Goal: Transaction & Acquisition: Purchase product/service

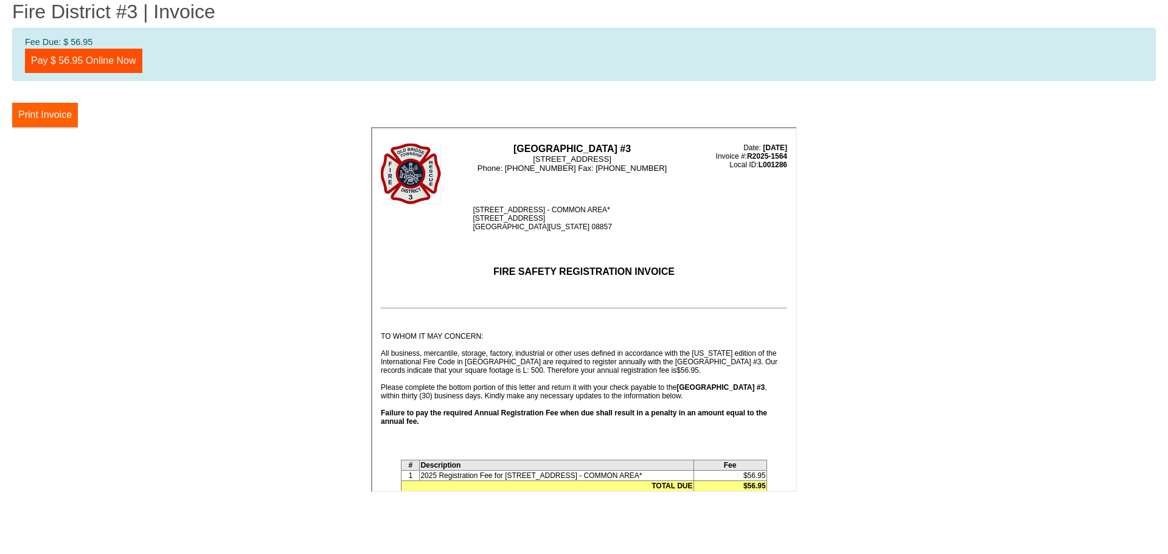
click at [50, 111] on button "Print Invoice" at bounding box center [45, 115] width 66 height 24
click at [102, 52] on link "Pay $ 56.95 Online Now" at bounding box center [83, 61] width 117 height 24
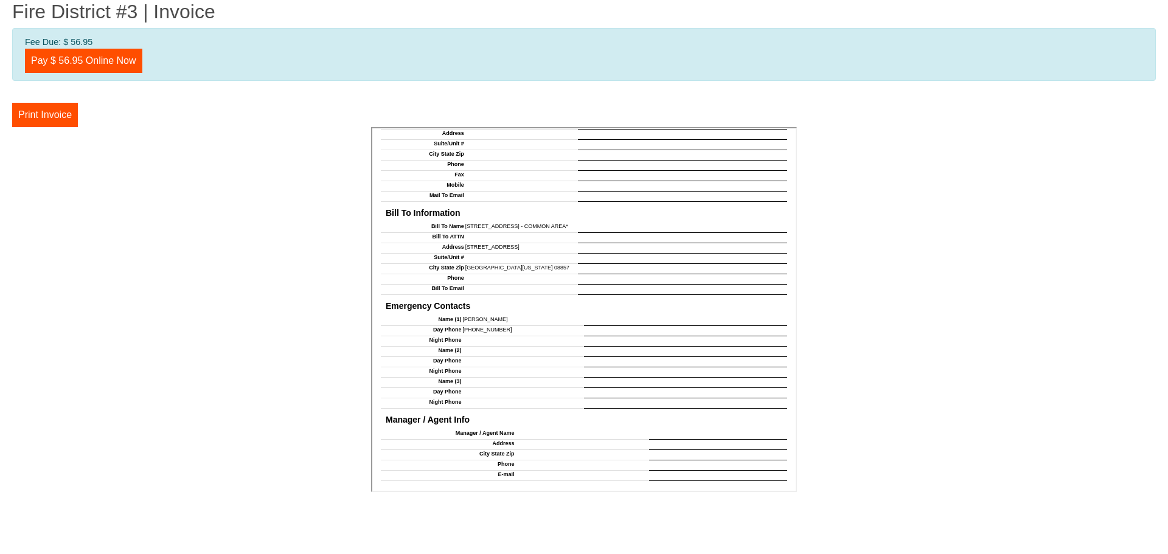
scroll to position [996, 0]
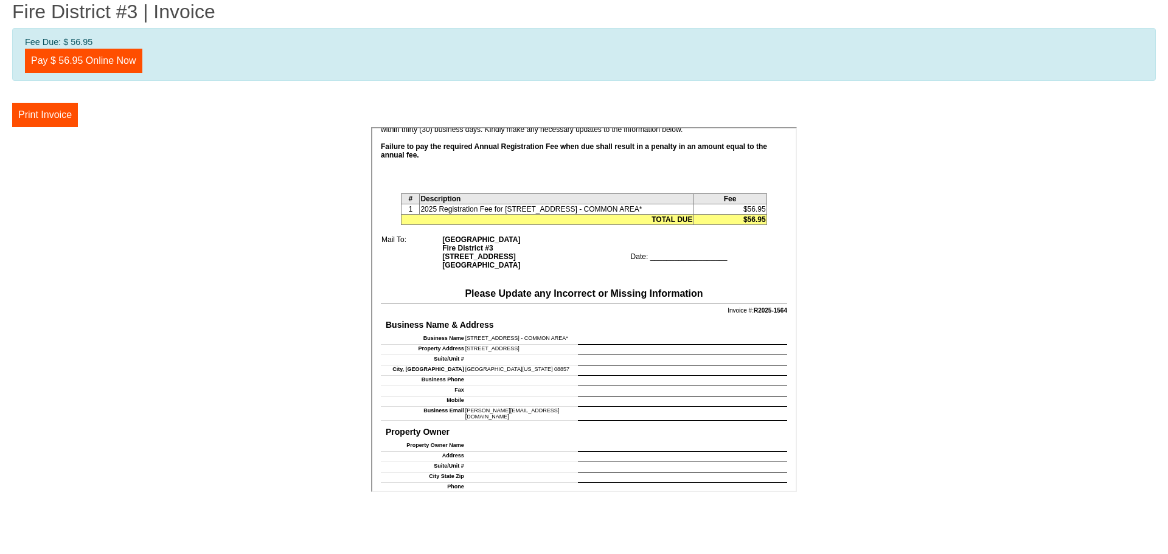
click at [628, 349] on td at bounding box center [680, 349] width 209 height 10
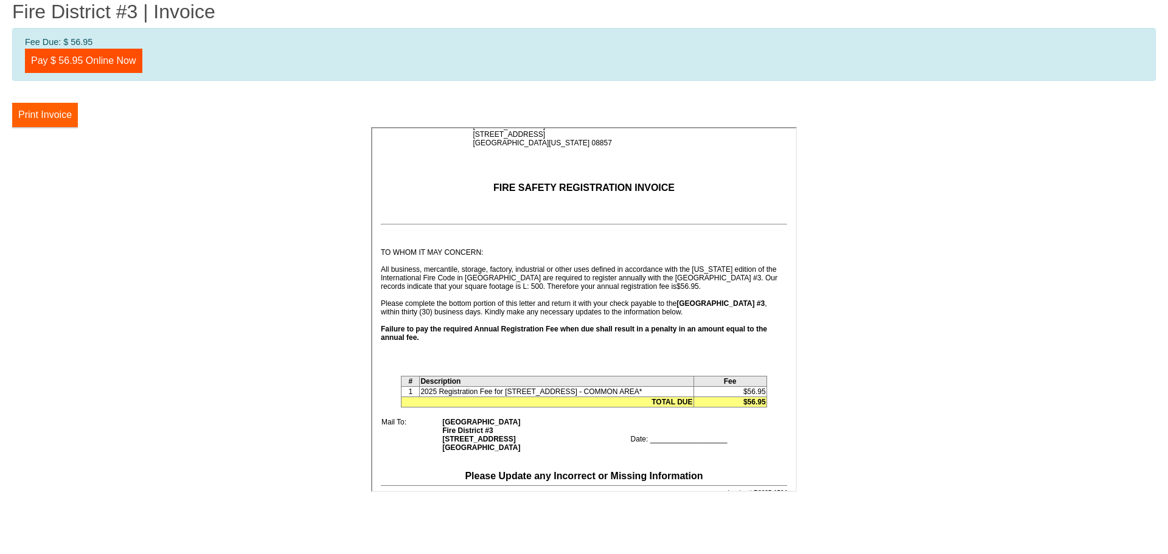
click at [32, 109] on button "Print Invoice" at bounding box center [45, 115] width 66 height 24
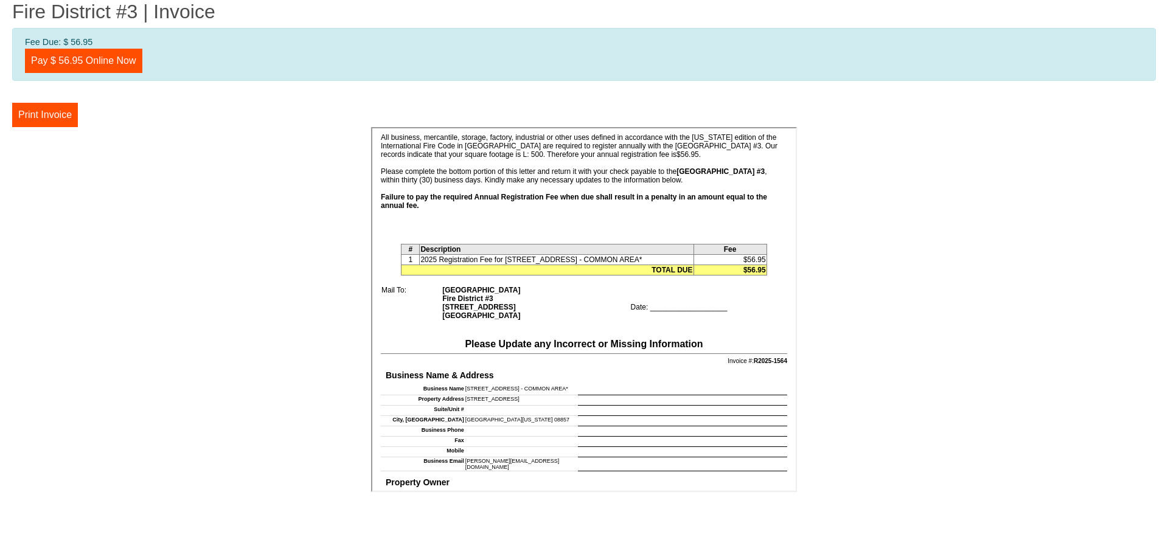
scroll to position [327, 0]
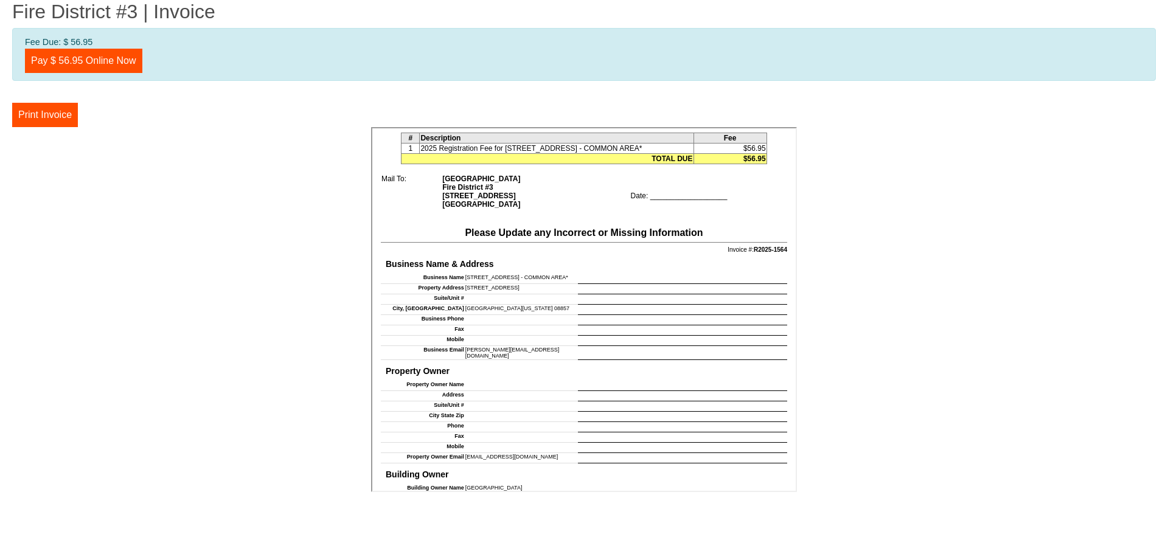
click at [615, 270] on td "Business Name & Address Business Name 2 JOCAMA BLVD. - COMMON AREA* Property Ad…" at bounding box center [582, 305] width 407 height 107
click at [570, 276] on td "[STREET_ADDRESS] - COMMON AREA*" at bounding box center [519, 277] width 113 height 10
click at [578, 299] on td at bounding box center [680, 298] width 209 height 10
drag, startPoint x: 578, startPoint y: 299, endPoint x: 580, endPoint y: 311, distance: 12.2
click at [578, 305] on tbody "Business Name 2 JOCAMA BLVD. - COMMON AREA* Property Address 2 Jocama Blvd. Sui…" at bounding box center [582, 315] width 406 height 86
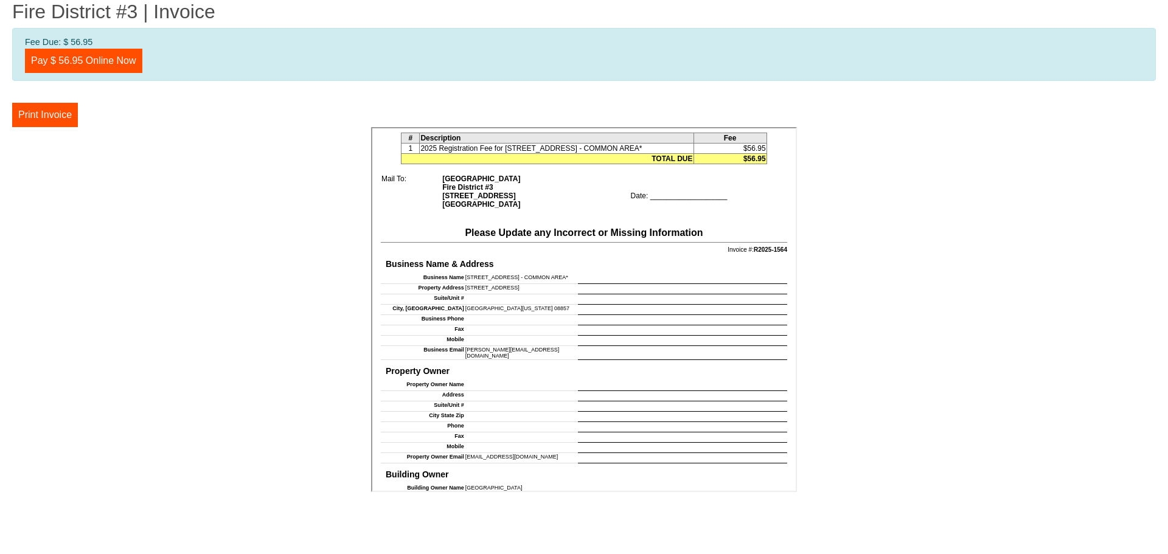
click at [582, 318] on td at bounding box center [680, 319] width 209 height 10
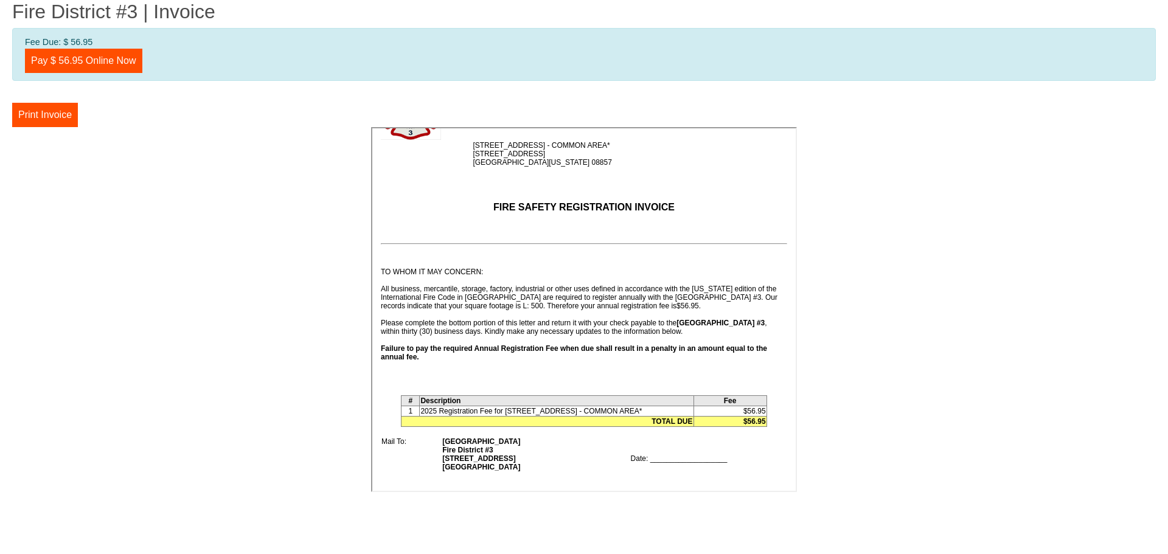
scroll to position [122, 0]
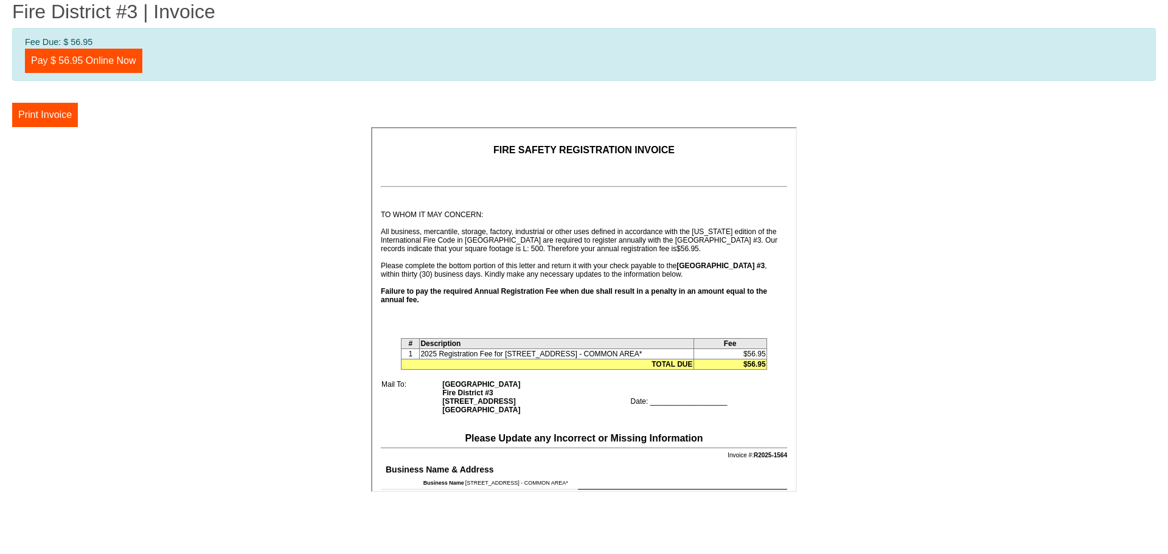
click at [582, 359] on td "TOTAL DUE" at bounding box center [546, 363] width 292 height 10
click at [641, 415] on div at bounding box center [583, 422] width 414 height 17
click at [645, 402] on td "Date: ___________________" at bounding box center [707, 395] width 157 height 35
drag, startPoint x: 653, startPoint y: 393, endPoint x: 655, endPoint y: 400, distance: 6.5
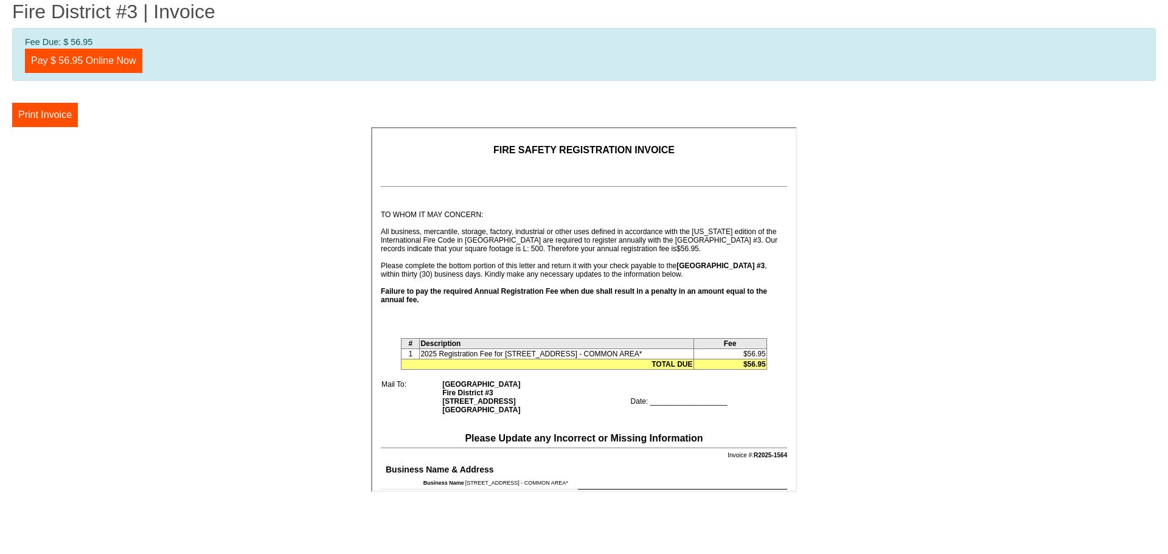
click at [654, 398] on td "Date: ___________________" at bounding box center [707, 395] width 157 height 35
click at [655, 400] on td "Date: ___________________" at bounding box center [707, 395] width 157 height 35
click at [668, 398] on td "Date: ___________________" at bounding box center [707, 395] width 157 height 35
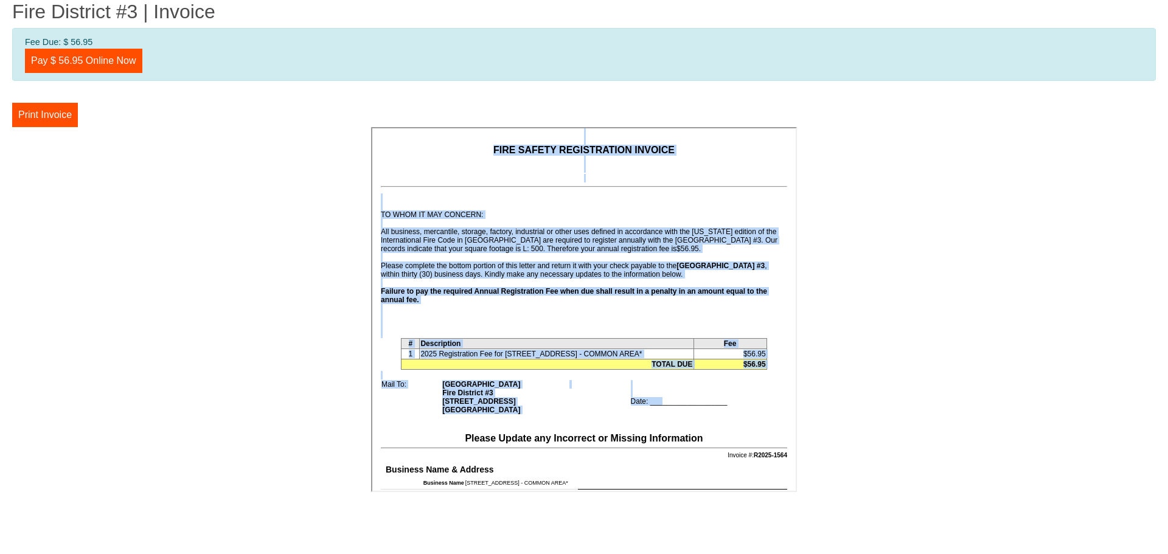
click at [668, 398] on td "Date: ___________________" at bounding box center [707, 395] width 157 height 35
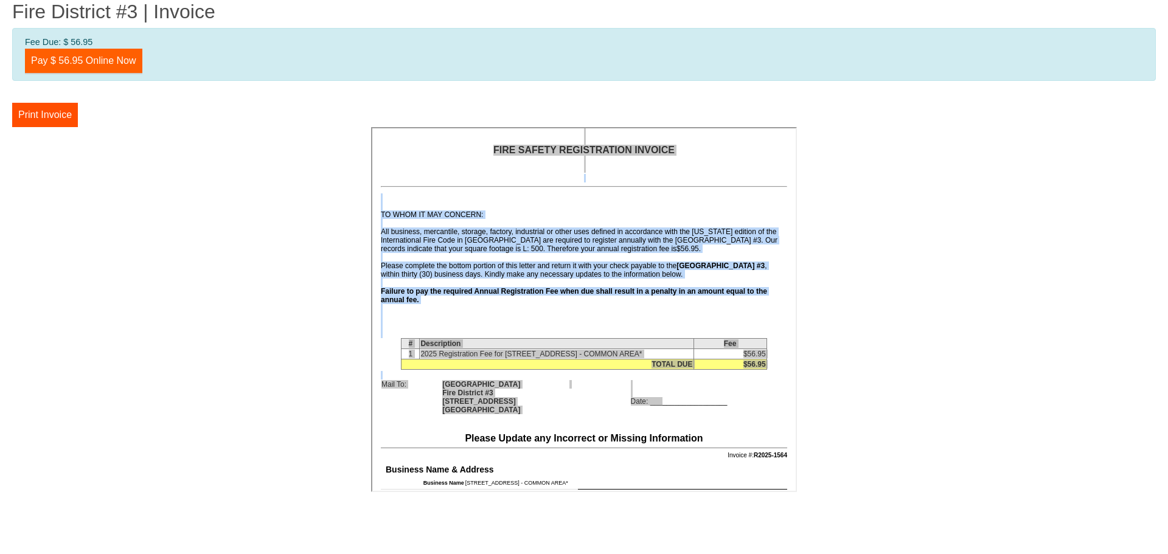
click at [91, 63] on link "Pay $ 56.95 Online Now" at bounding box center [83, 61] width 117 height 24
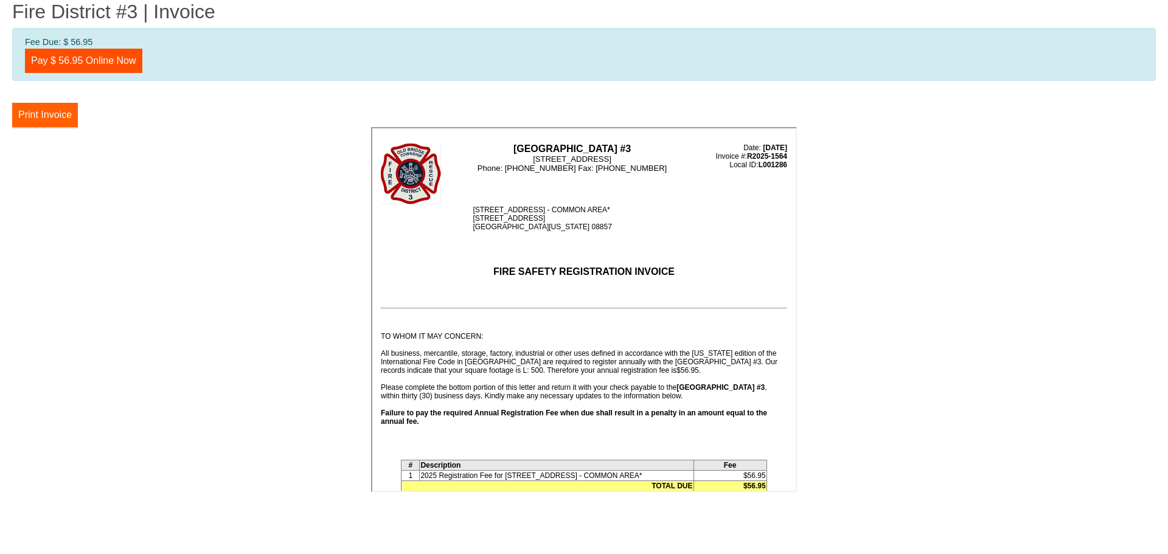
click at [44, 119] on button "Print Invoice" at bounding box center [45, 115] width 66 height 24
